Goal: Check status

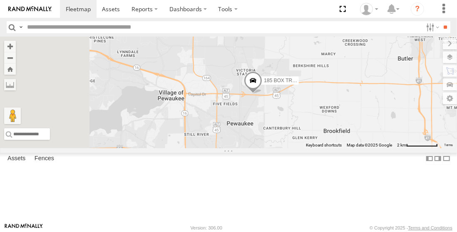
drag, startPoint x: 249, startPoint y: 128, endPoint x: 421, endPoint y: 168, distance: 176.6
click at [421, 148] on div "185 BOX TRUCK" at bounding box center [228, 93] width 457 height 112
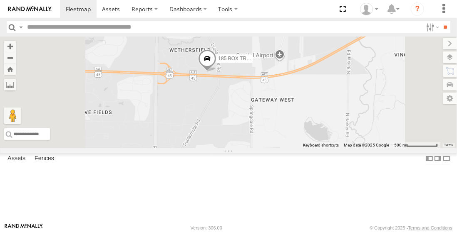
drag, startPoint x: 370, startPoint y: 137, endPoint x: 376, endPoint y: 153, distance: 17.5
click at [381, 148] on div "185 BOX TRUCK" at bounding box center [228, 93] width 457 height 112
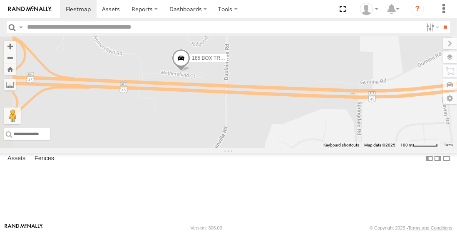
drag, startPoint x: 308, startPoint y: 123, endPoint x: 456, endPoint y: 243, distance: 190.6
click at [456, 232] on html at bounding box center [228, 116] width 457 height 232
